Goal: Information Seeking & Learning: Learn about a topic

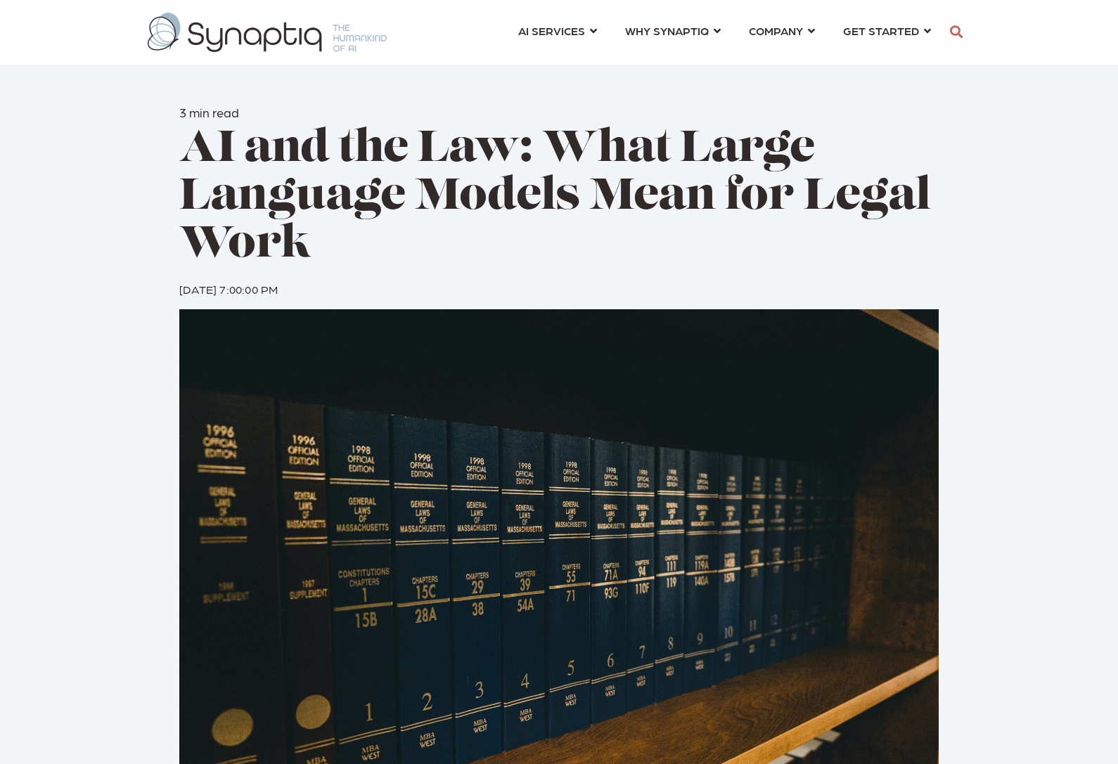
scroll to position [0, 6]
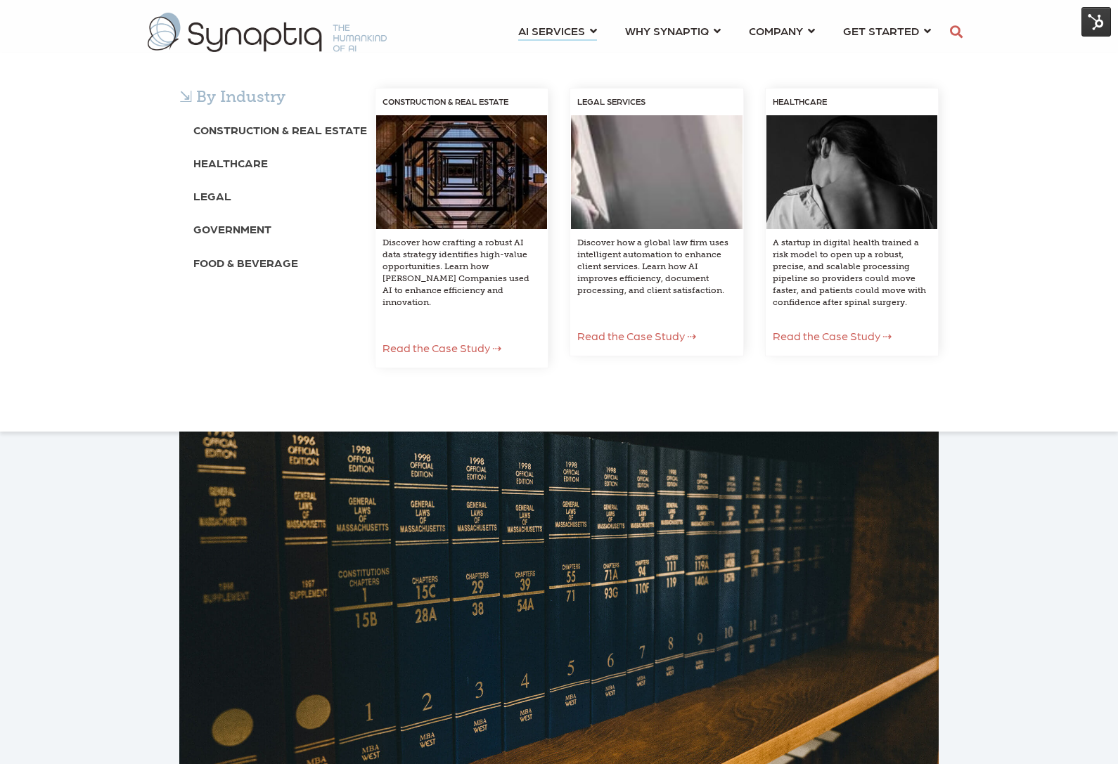
click at [285, 53] on div "⇲ By Industry Construction & Real Estate Healthcare Legal Government Food & Bev…" at bounding box center [559, 242] width 1118 height 379
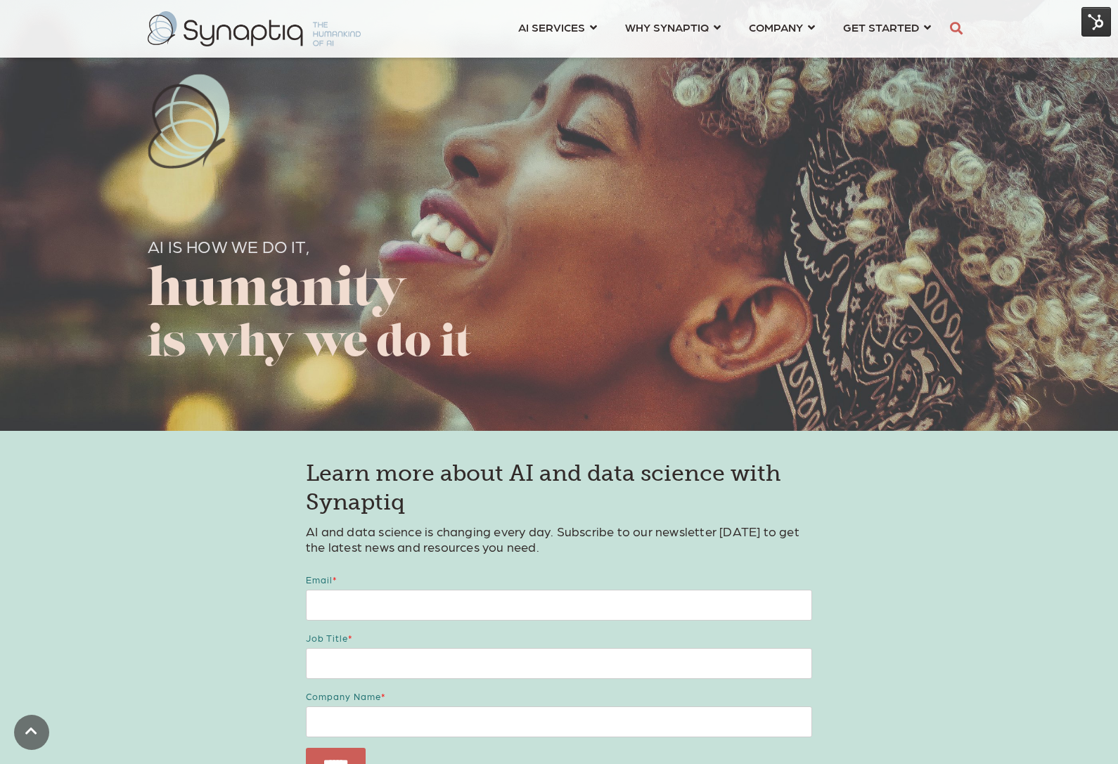
scroll to position [3082, 0]
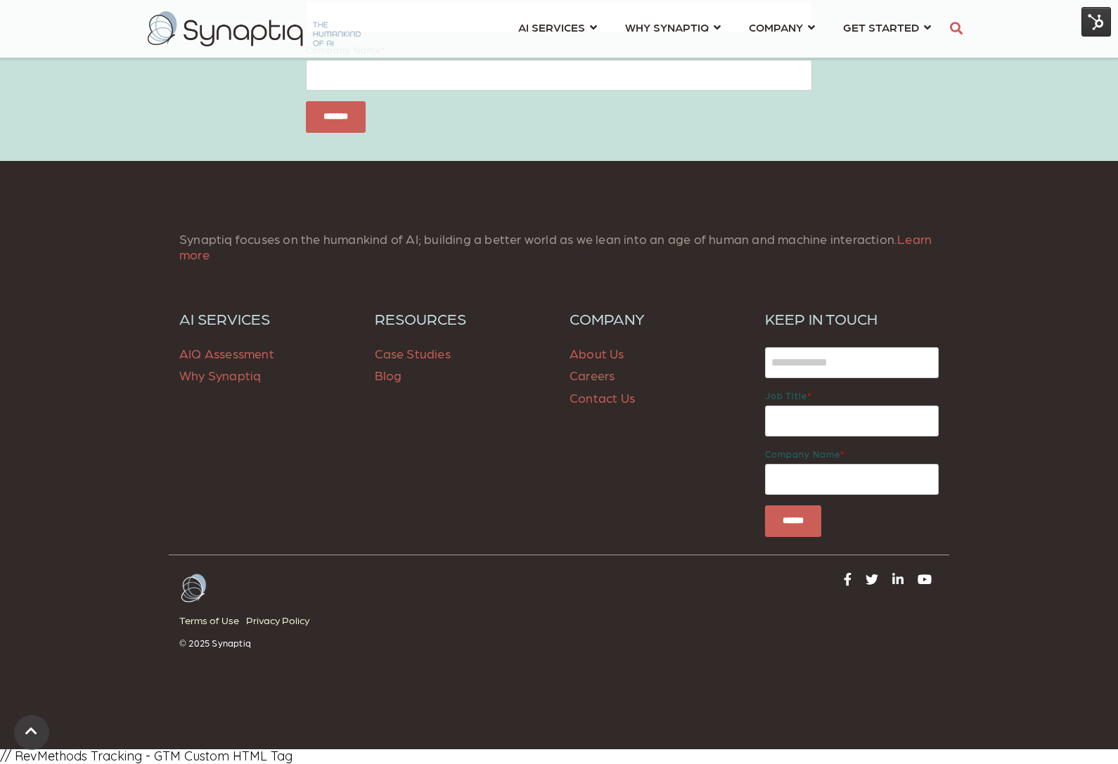
click at [399, 375] on span "Blog" at bounding box center [388, 375] width 27 height 15
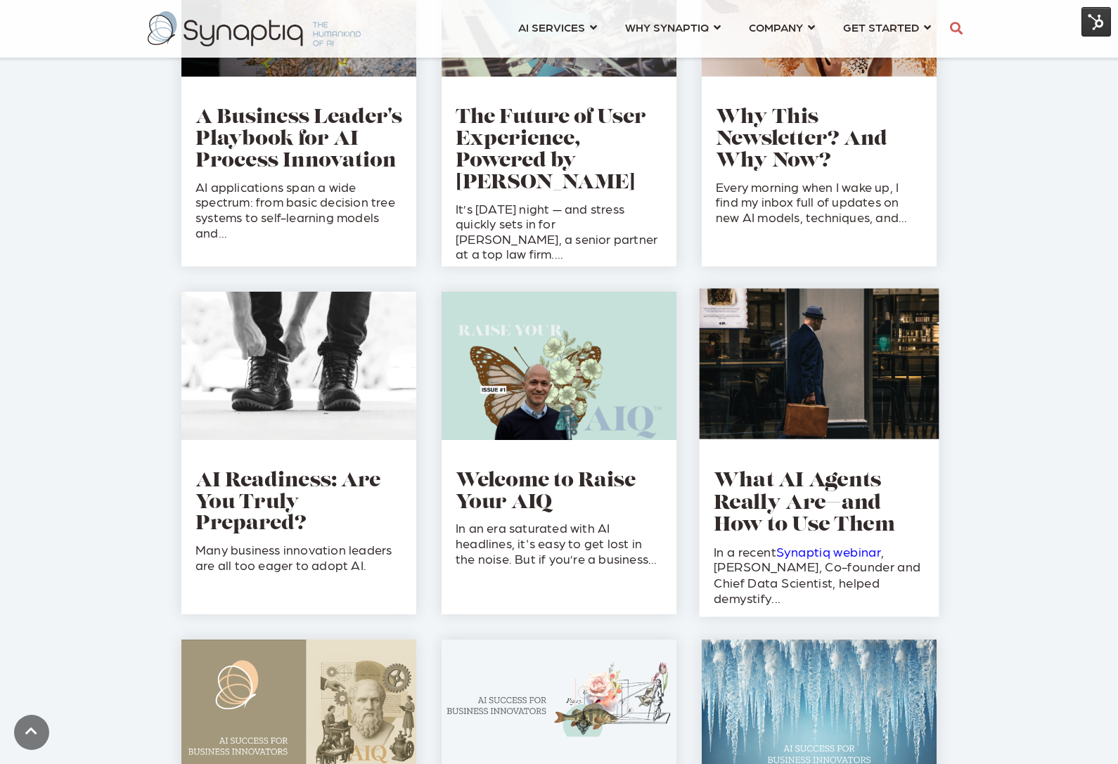
scroll to position [1548, 0]
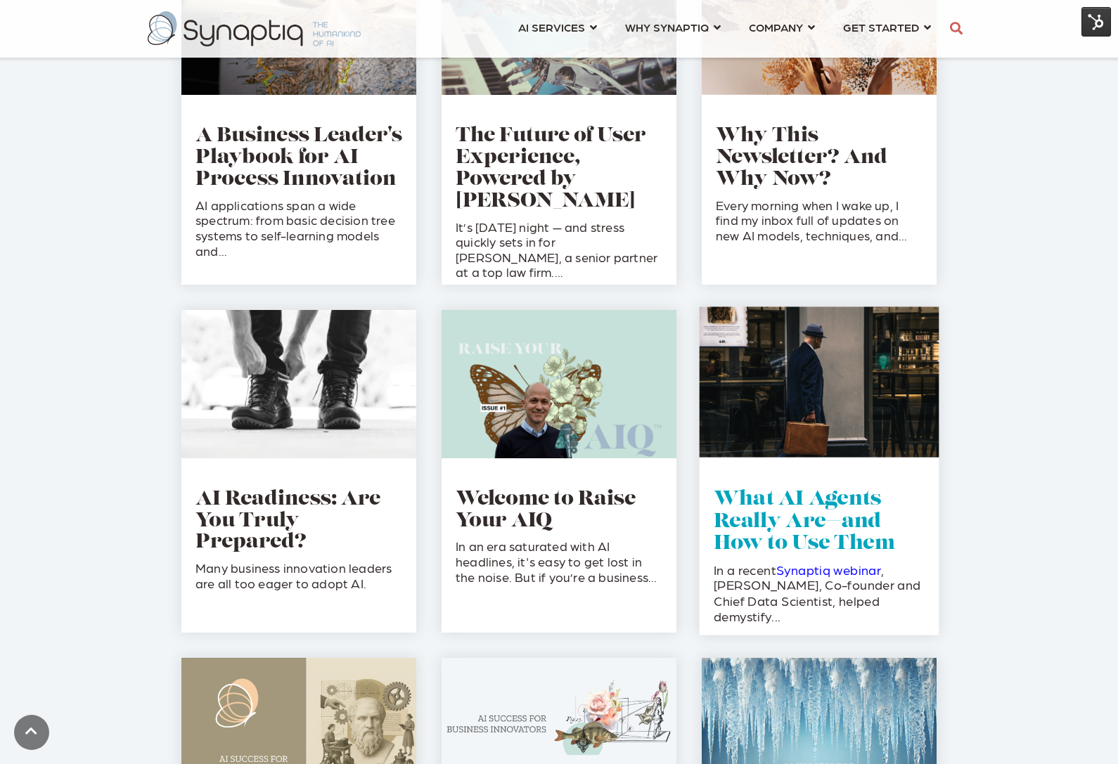
click at [835, 524] on link "What AI Agents Really Are—and How to Use Them" at bounding box center [804, 522] width 181 height 64
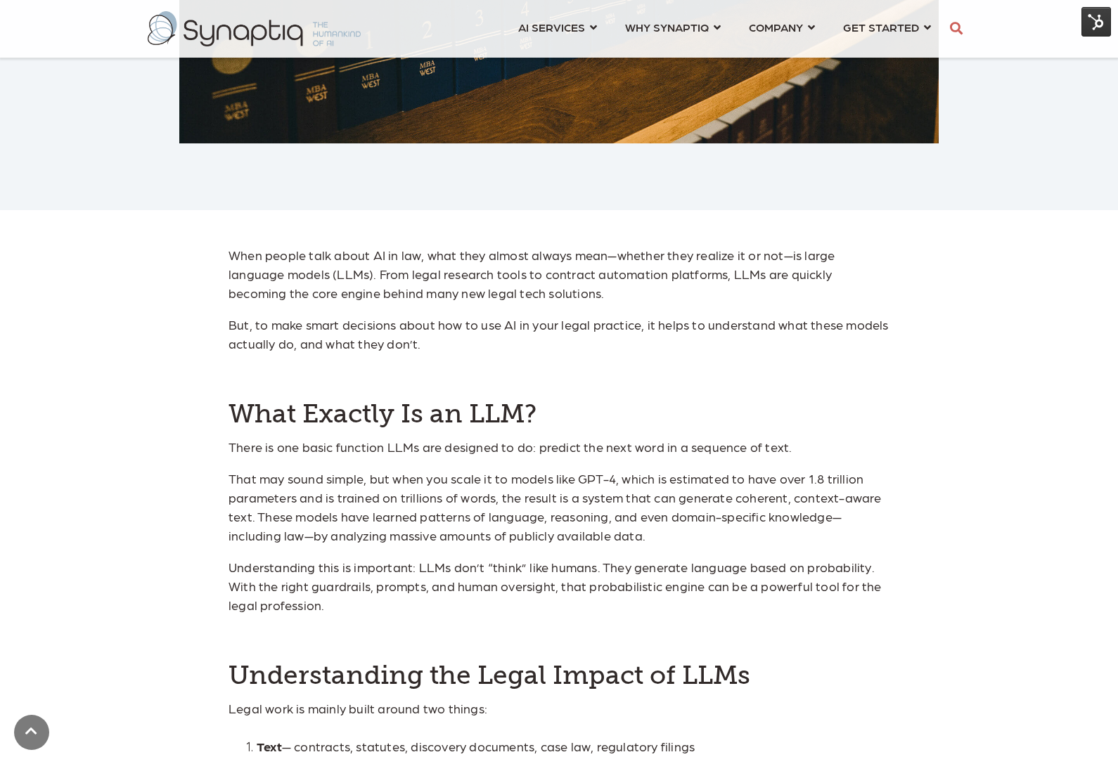
scroll to position [676, 0]
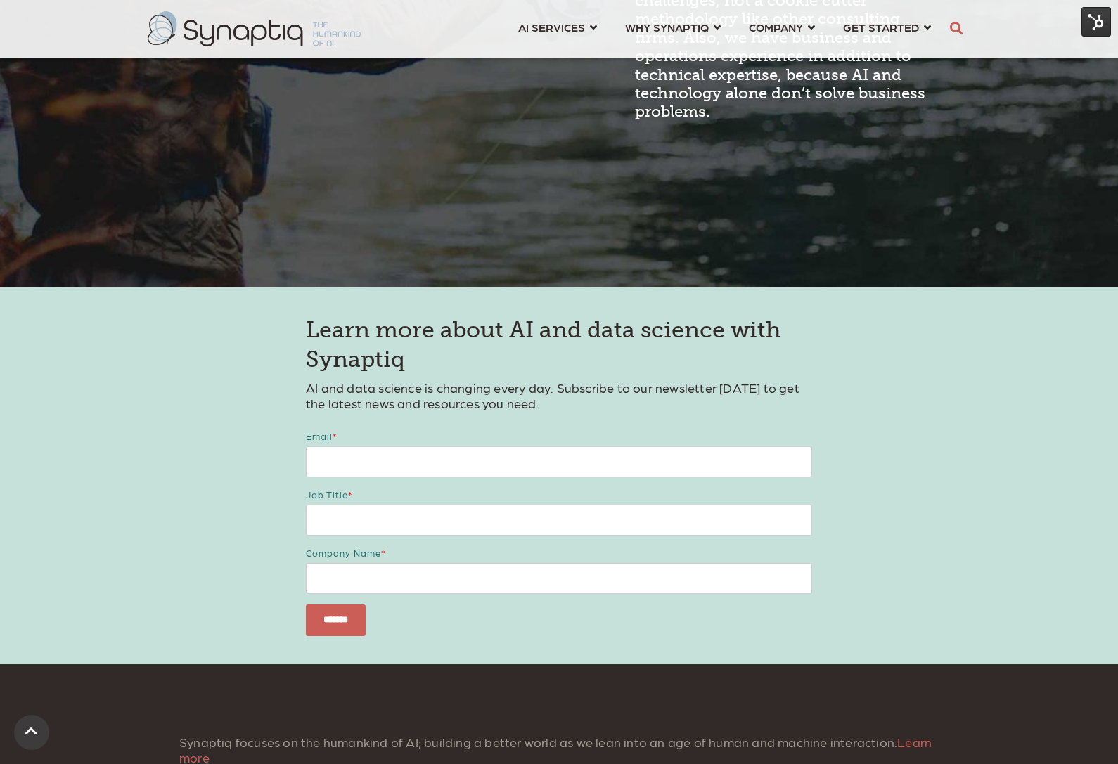
scroll to position [1878, 0]
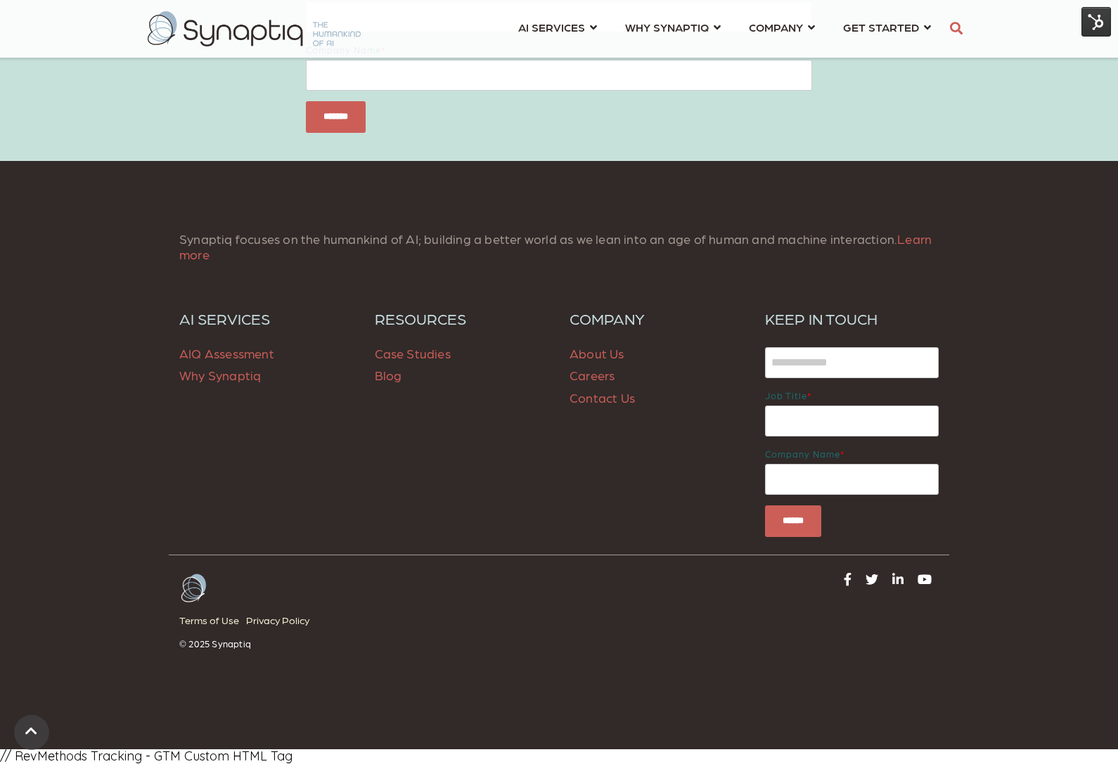
click at [380, 382] on span "Blog" at bounding box center [388, 375] width 27 height 15
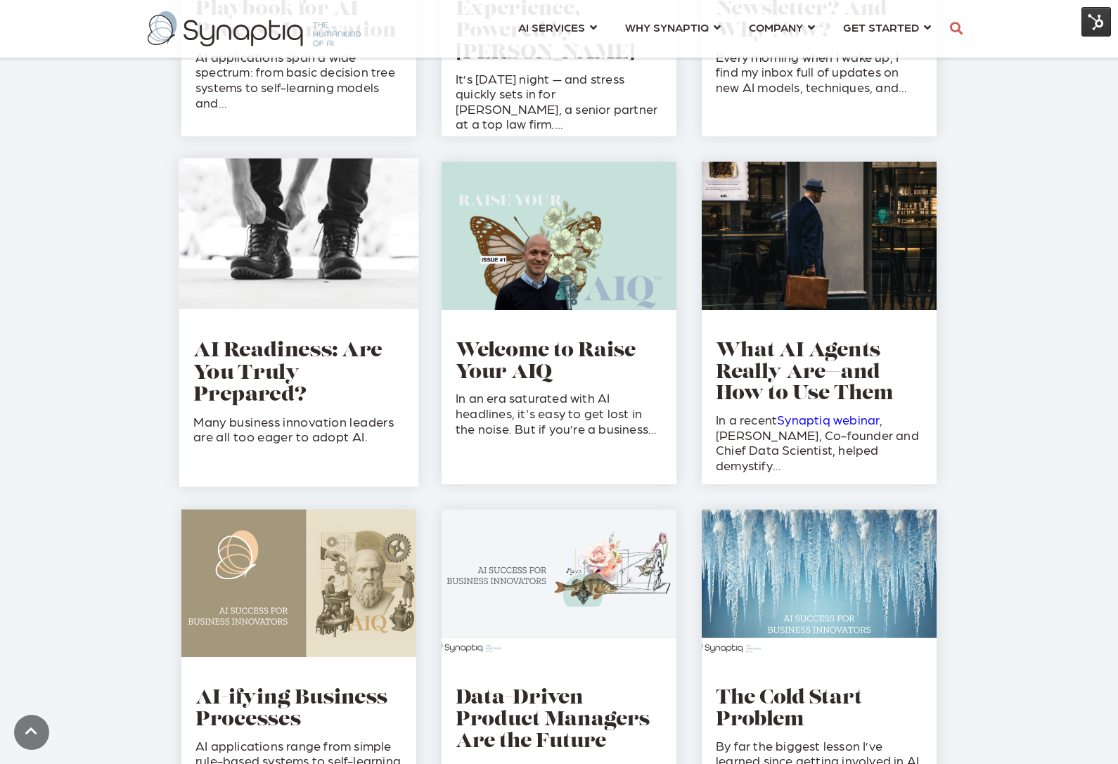
scroll to position [1910, 0]
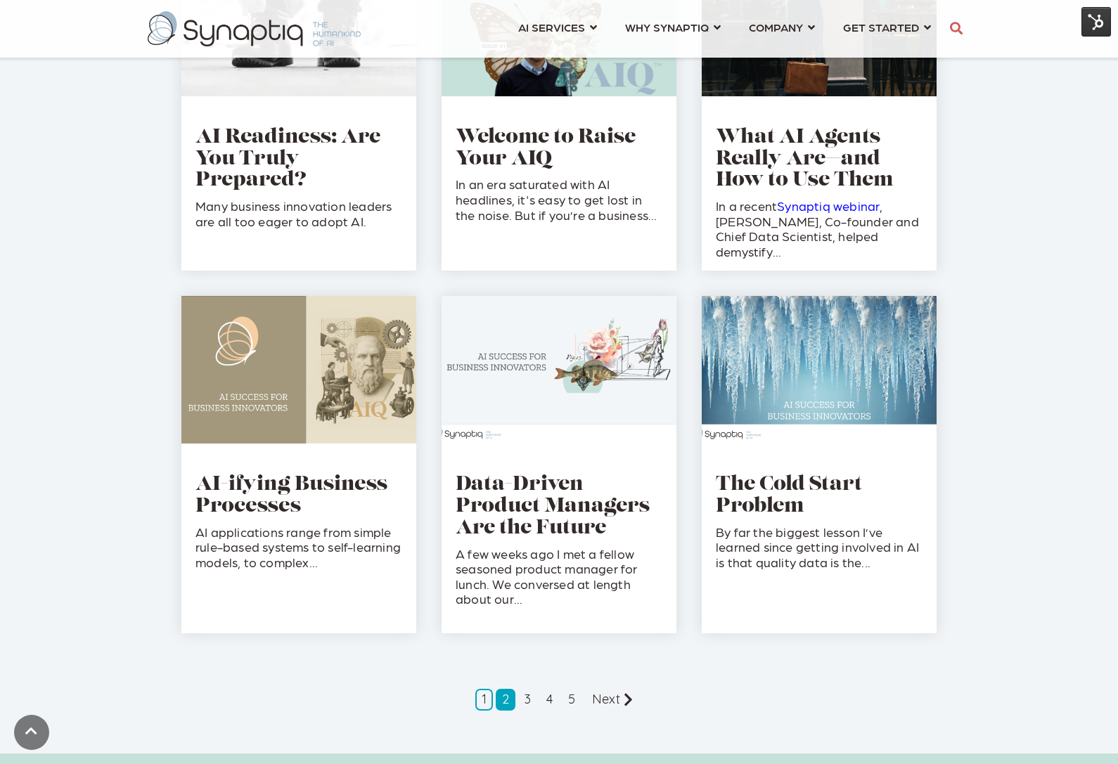
click at [513, 695] on link "2" at bounding box center [506, 700] width 20 height 22
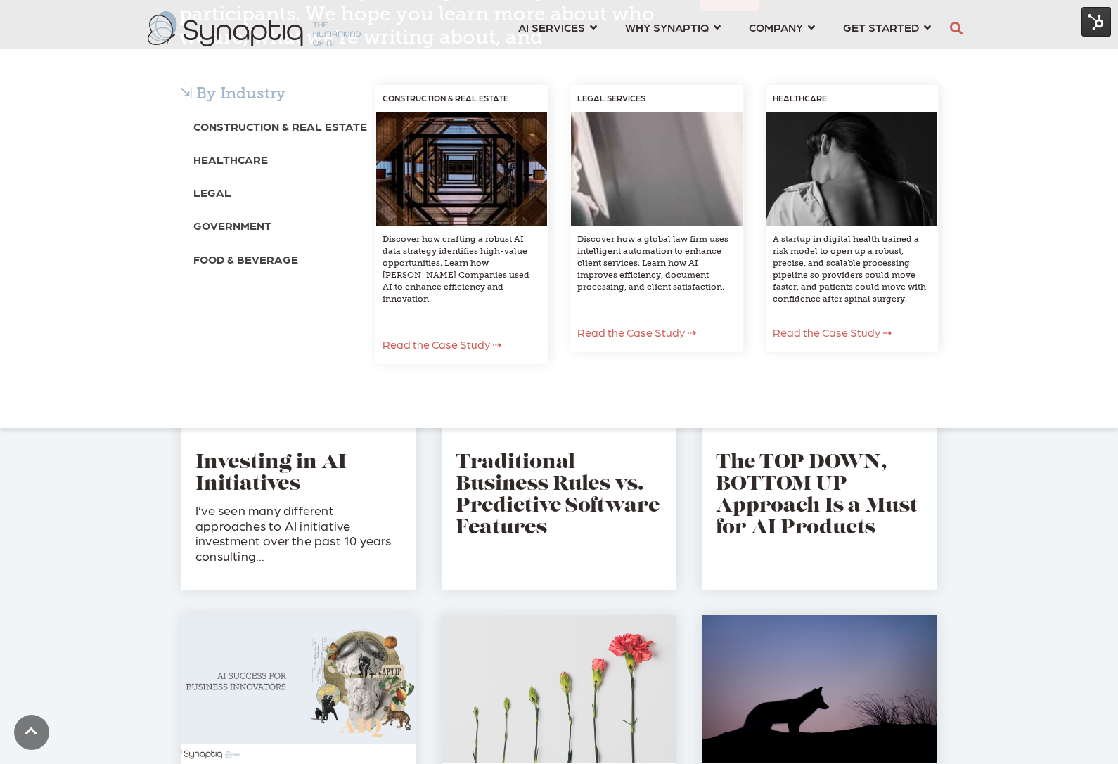
scroll to position [2450, 0]
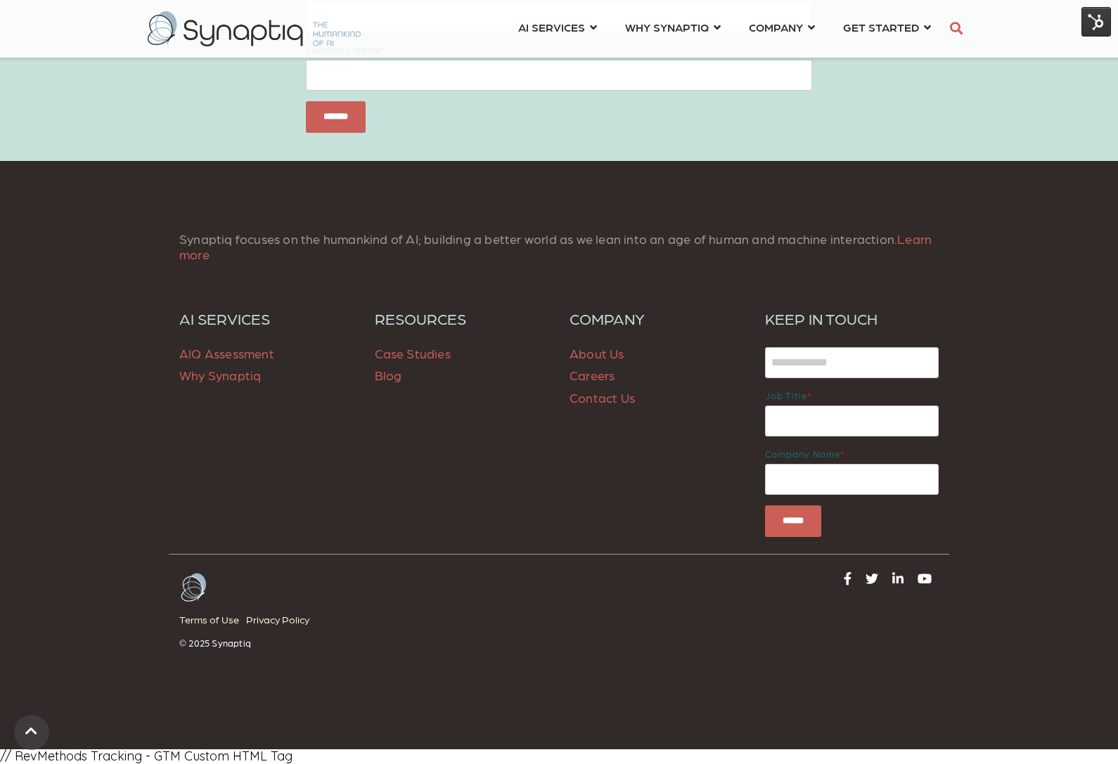
click at [401, 378] on p "Case Studies Blog" at bounding box center [462, 364] width 174 height 44
click at [399, 378] on span "Blog" at bounding box center [388, 375] width 27 height 15
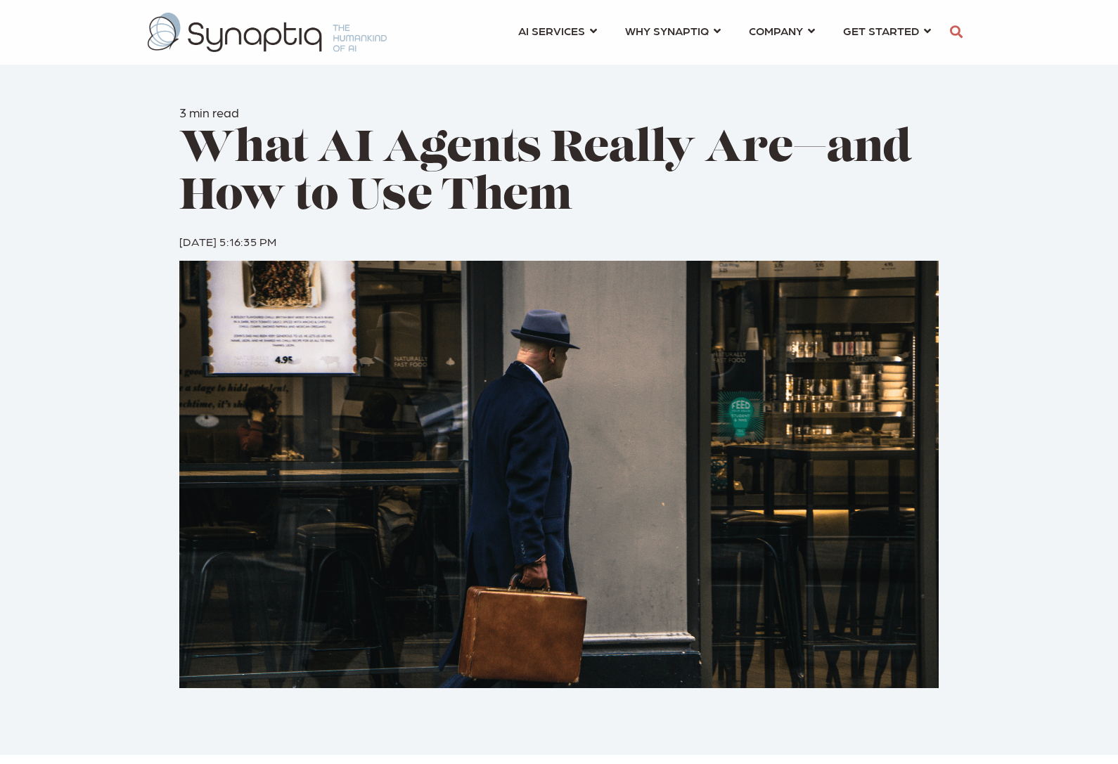
scroll to position [0, 6]
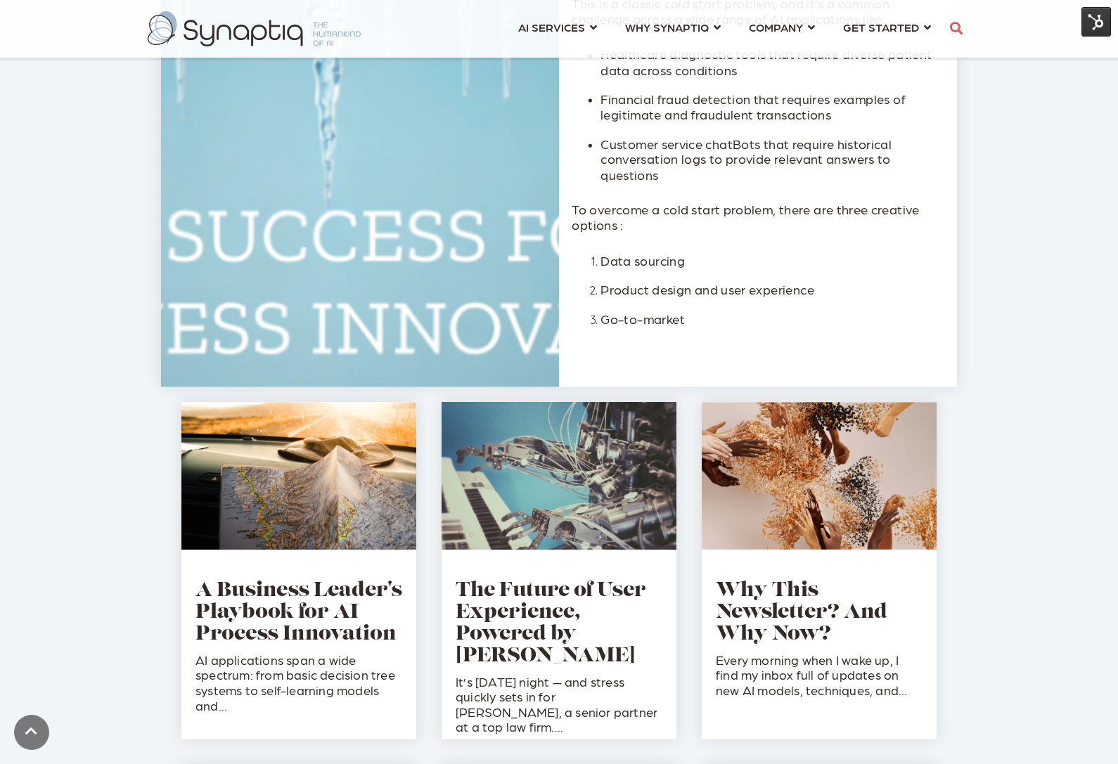
scroll to position [1527, 0]
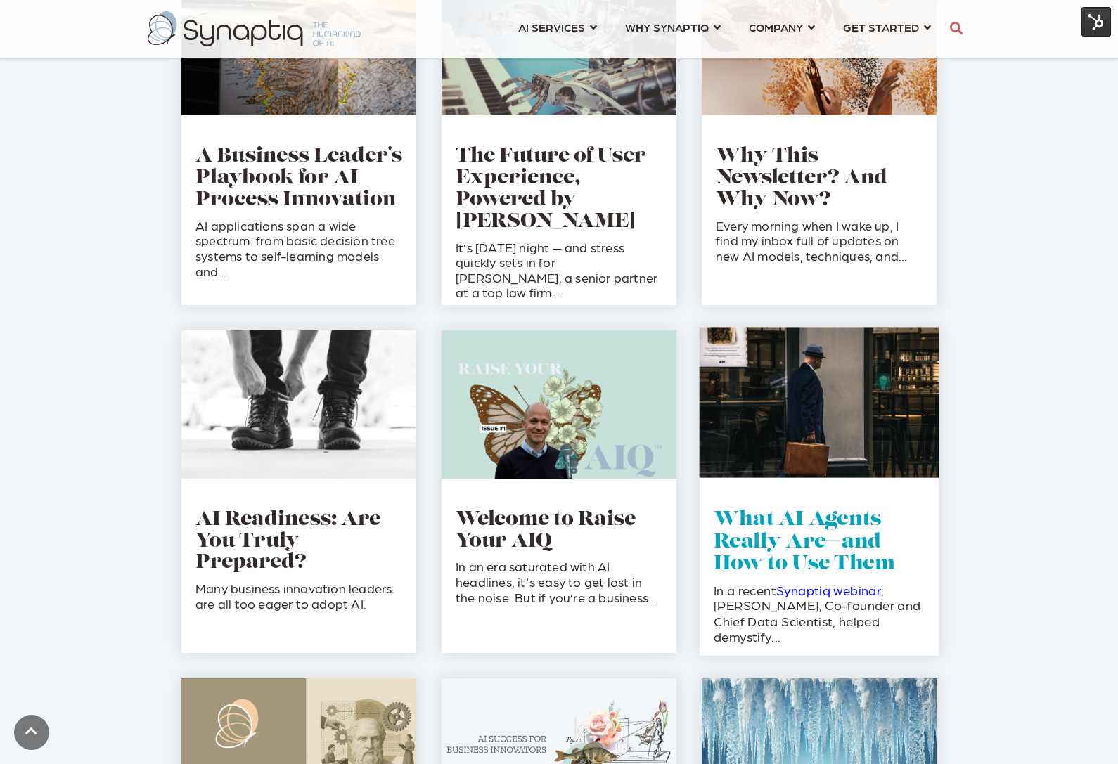
click at [760, 524] on link "What AI Agents Really Are—and How to Use Them" at bounding box center [804, 542] width 181 height 64
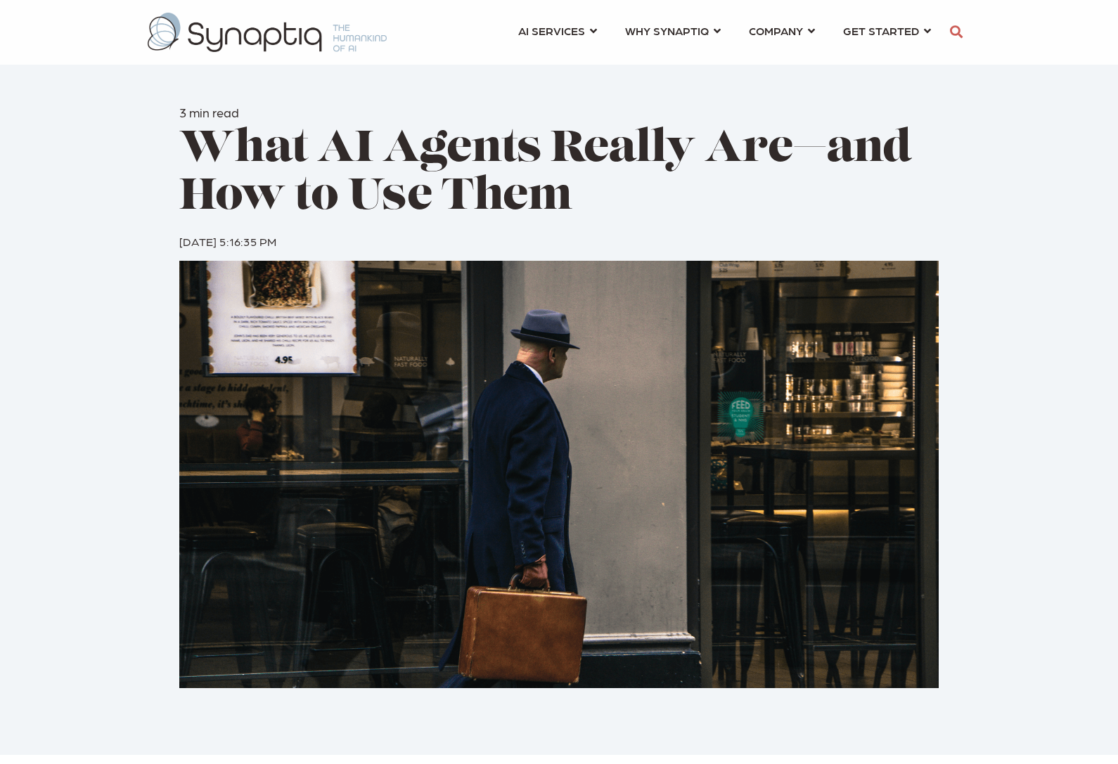
scroll to position [0, 6]
